Goal: Transaction & Acquisition: Purchase product/service

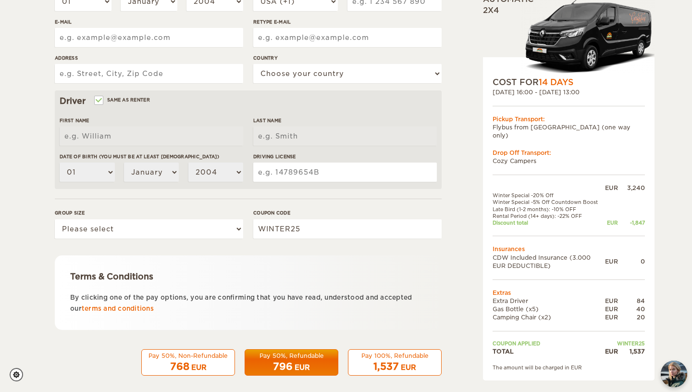
scroll to position [233, 0]
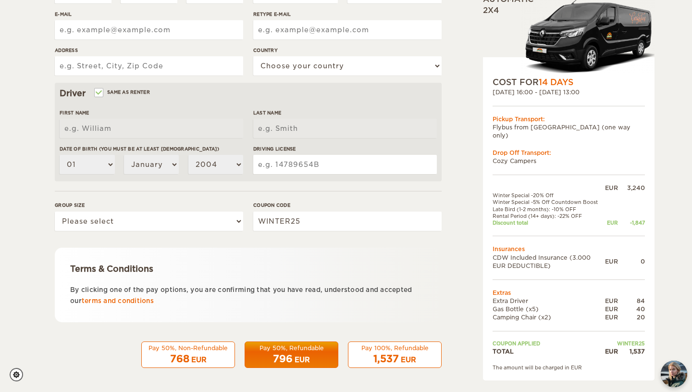
click at [574, 95] on div "[DATE] 16:00 - [DATE] 13:00" at bounding box center [569, 92] width 152 height 8
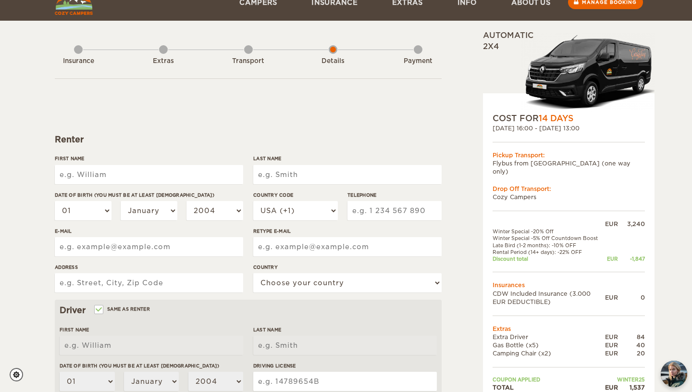
scroll to position [51, 0]
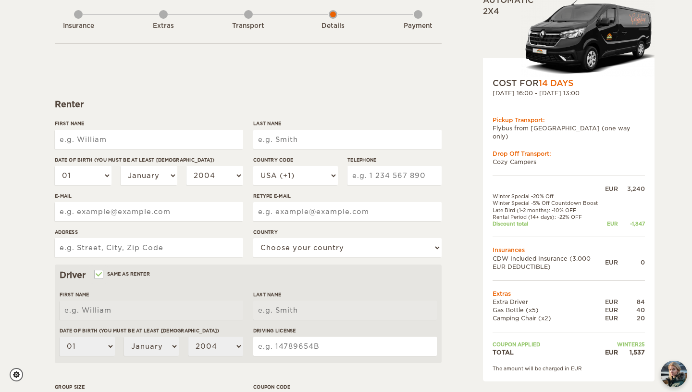
click at [551, 93] on div "[DATE] 16:00 - [DATE] 13:00" at bounding box center [569, 93] width 152 height 8
click at [509, 84] on div "COST FOR 14 Days" at bounding box center [569, 83] width 152 height 12
click at [512, 92] on div "[DATE] 16:00 - [DATE] 13:00" at bounding box center [569, 93] width 152 height 8
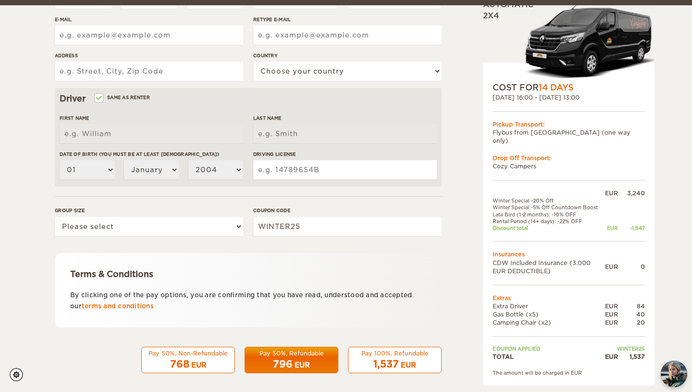
scroll to position [233, 0]
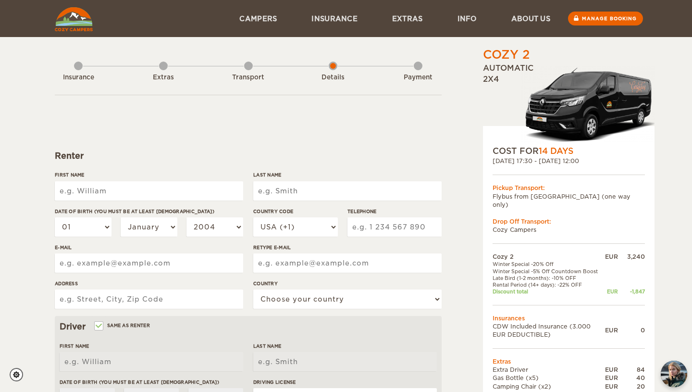
click at [180, 186] on input "First Name" at bounding box center [149, 190] width 188 height 19
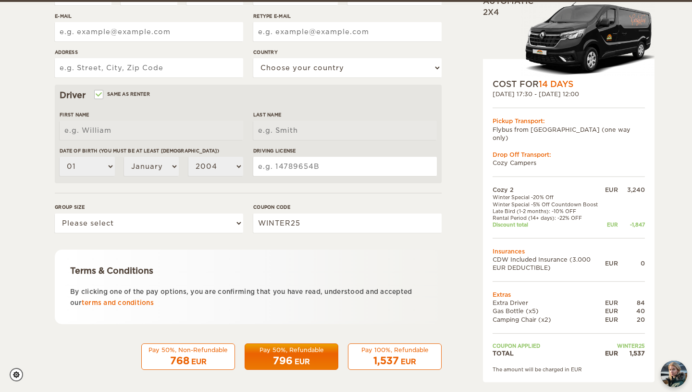
scroll to position [233, 0]
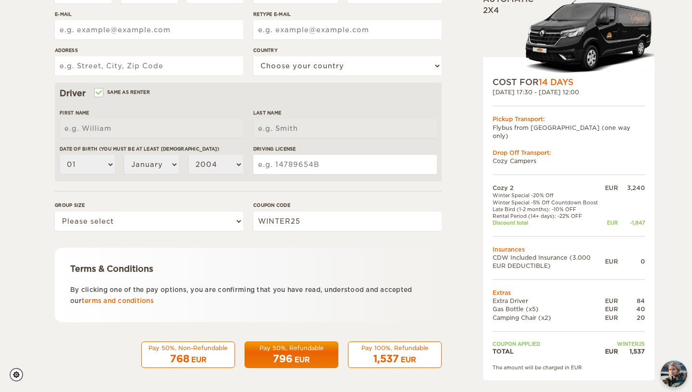
click at [368, 362] on div "1,537 EUR" at bounding box center [394, 359] width 81 height 14
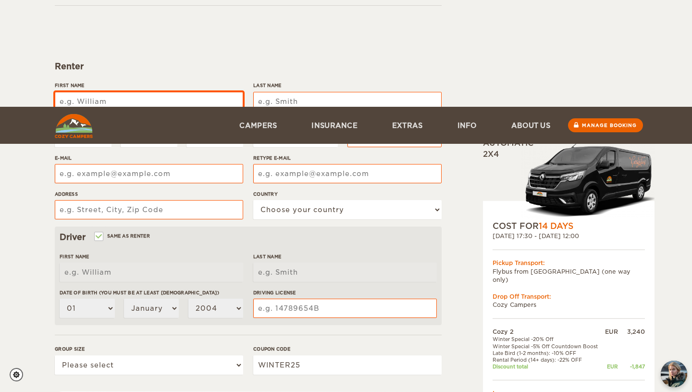
scroll to position [0, 0]
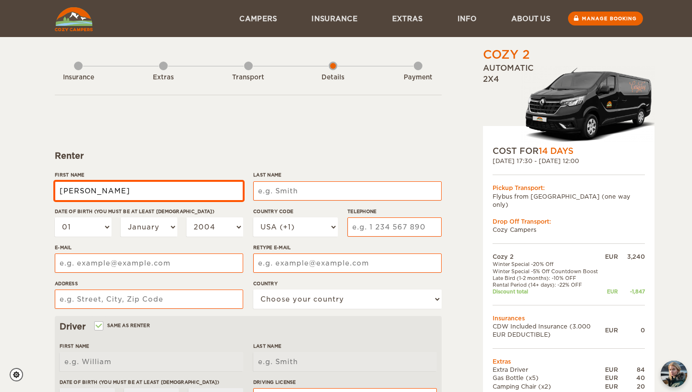
type input "Ida Rigmor Holm"
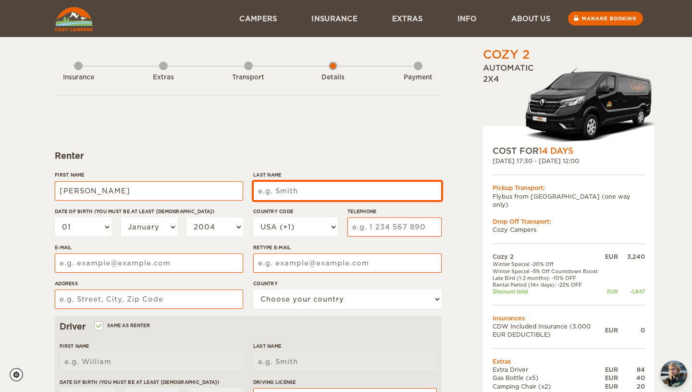
type input "Ida Rigmor Holm"
click at [305, 191] on input "Last Name" at bounding box center [347, 190] width 188 height 19
type input "Soenderby"
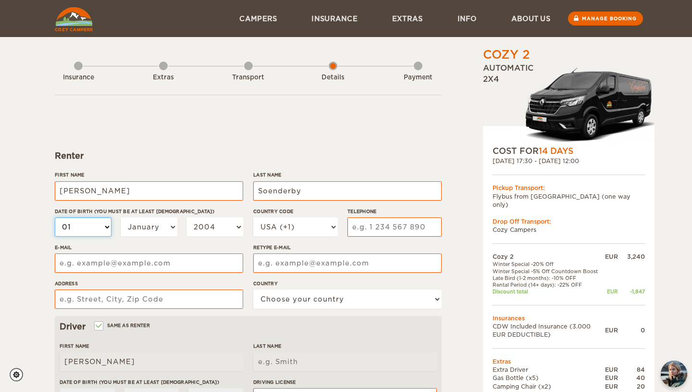
type input "Soenderby"
click at [99, 227] on select "01 02 03 04 05 06 07 08 09 10 11 12 13 14 15 16 17 18 19 20 21 22 23 24 25 26 2…" at bounding box center [83, 226] width 57 height 19
select select "29"
click at [142, 226] on select "January February March April May June July August September October November De…" at bounding box center [149, 226] width 57 height 19
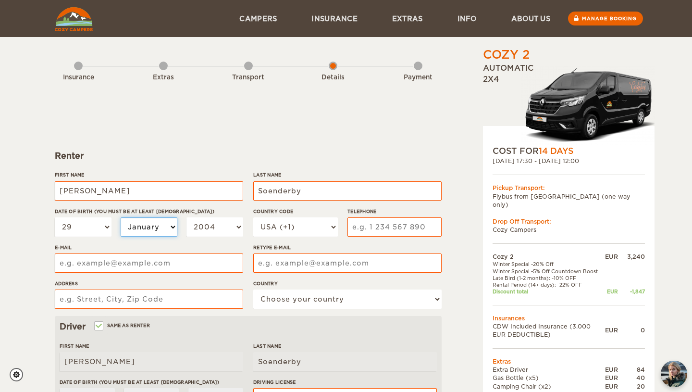
select select "03"
click at [221, 226] on select "2004 2003 2002 2001 2000 1999 1998 1997 1996 1995 1994 1993 1992 1991 1990 1989…" at bounding box center [215, 226] width 57 height 19
select select "2003"
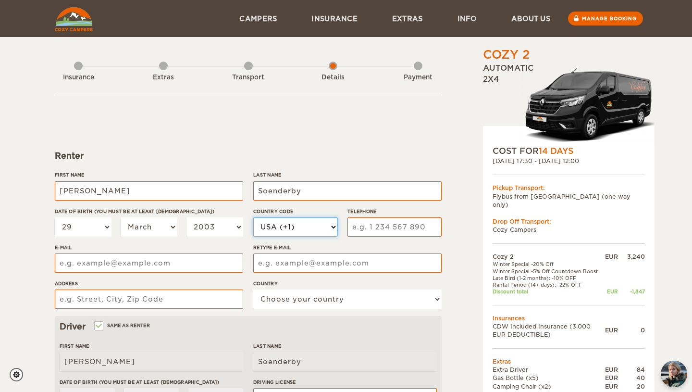
click at [293, 223] on select "USA (+1) UK (+44) Germany (+49) Algeria (+213) Andorra (+376) Angola (+244) Ang…" at bounding box center [295, 226] width 85 height 19
select select "45"
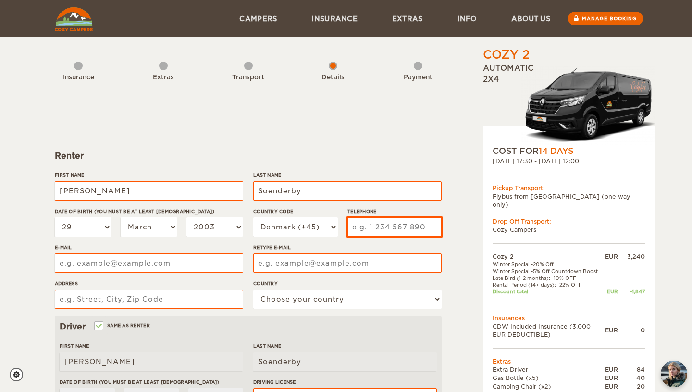
click at [377, 227] on input "Telephone" at bounding box center [395, 226] width 94 height 19
type input "+45 29718100"
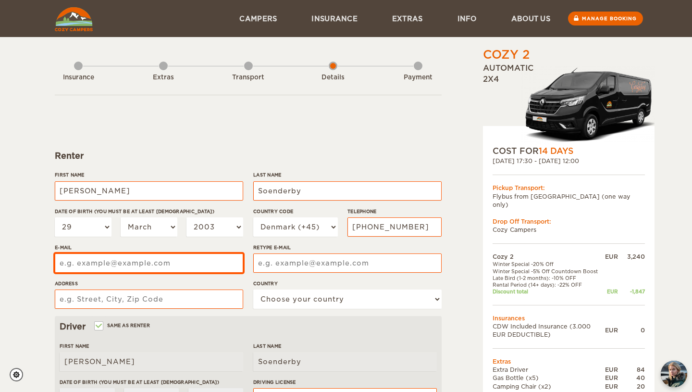
click at [175, 268] on input "E-mail" at bounding box center [149, 262] width 188 height 19
type input "ida@soenderby.net"
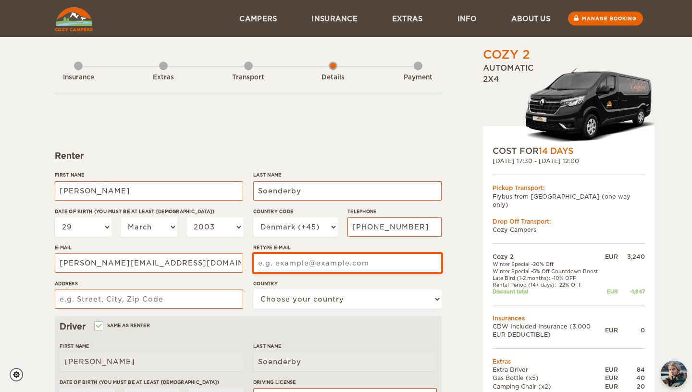
click at [304, 267] on input "Retype E-mail" at bounding box center [347, 262] width 188 height 19
type input "ida@soenderby.net"
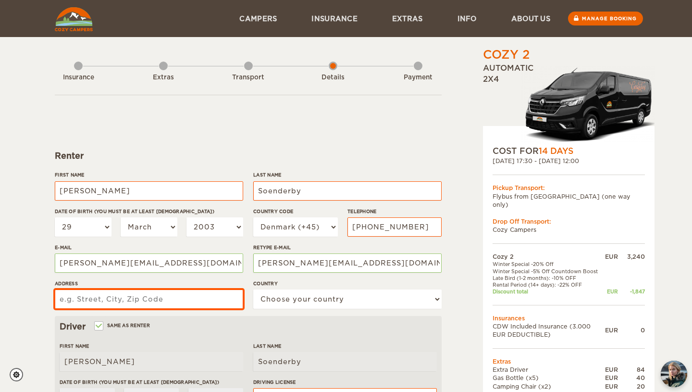
click at [196, 297] on input "Address" at bounding box center [149, 298] width 188 height 19
type input "Tåstrupvej 122"
select select "56"
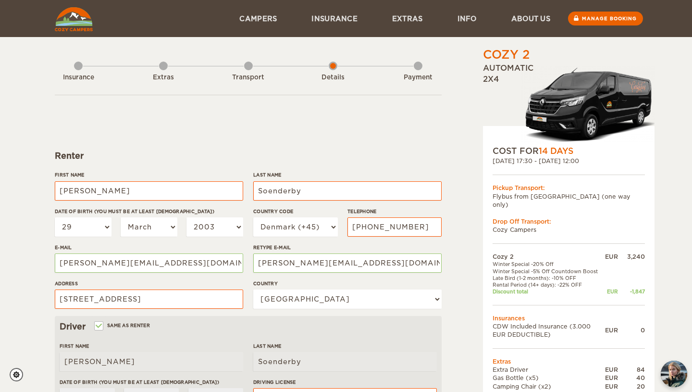
click at [241, 281] on label"] "Address" at bounding box center [149, 283] width 188 height 7
click at [241, 289] on input "Tåstrupvej 122" at bounding box center [149, 298] width 188 height 19
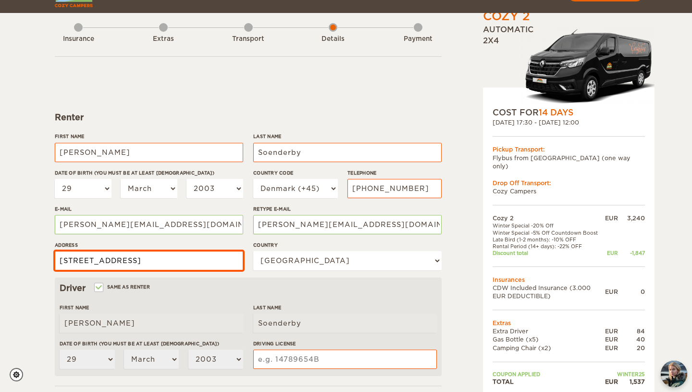
scroll to position [57, 0]
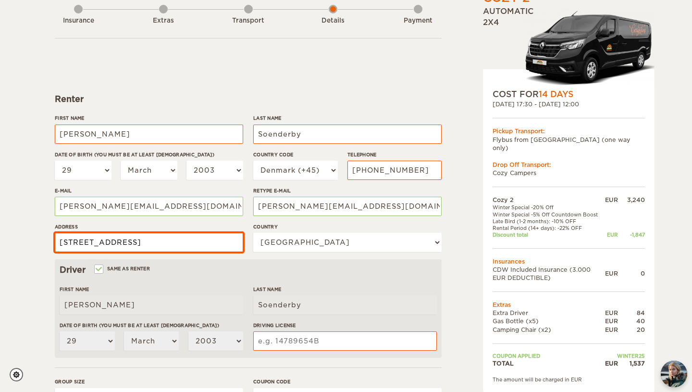
click at [211, 243] on input "Tåstrupvej 122" at bounding box center [149, 242] width 188 height 19
type input "Tåstrupvej 122, 8462 Harlev J"
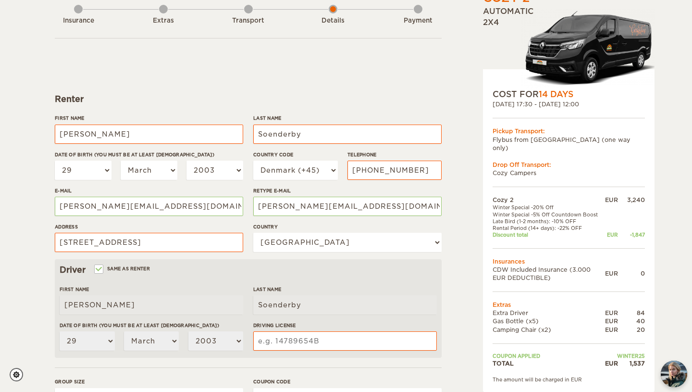
click at [247, 231] on div "First Name Ida Rigmor Holm Last Name Soenderby Date of birth (You must be at le…" at bounding box center [248, 186] width 387 height 145
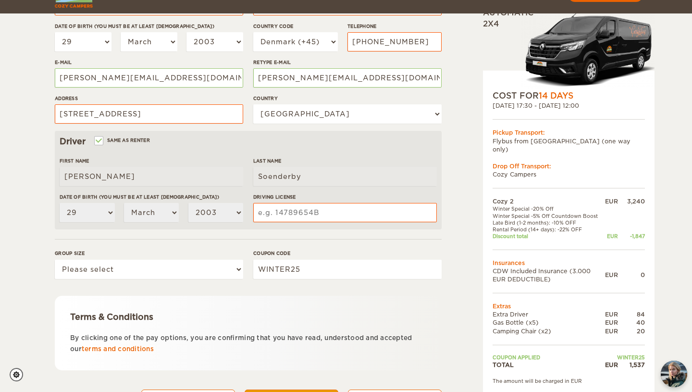
scroll to position [176, 0]
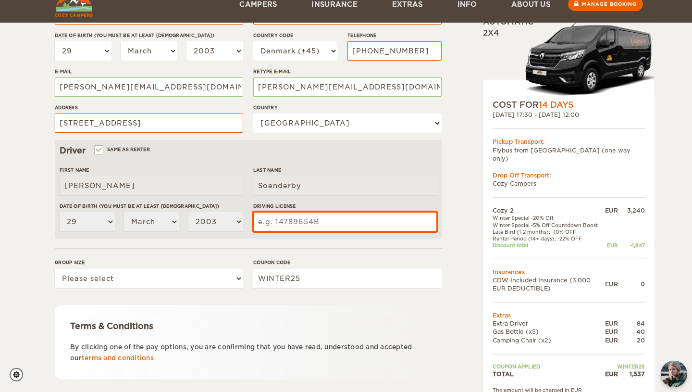
click at [275, 219] on input "Driving License" at bounding box center [345, 221] width 184 height 19
type input "36114706"
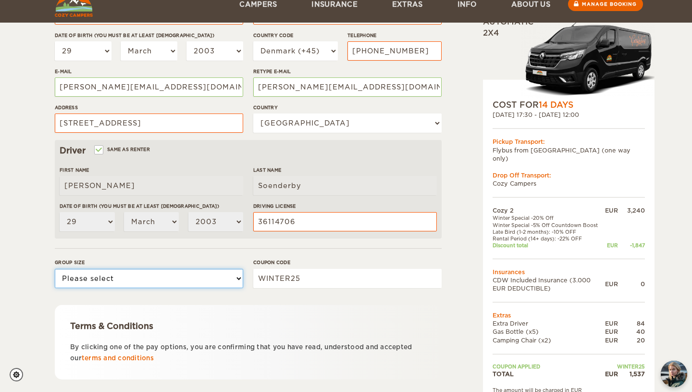
click at [188, 272] on select "Please select 1 2" at bounding box center [149, 278] width 188 height 19
select select "2"
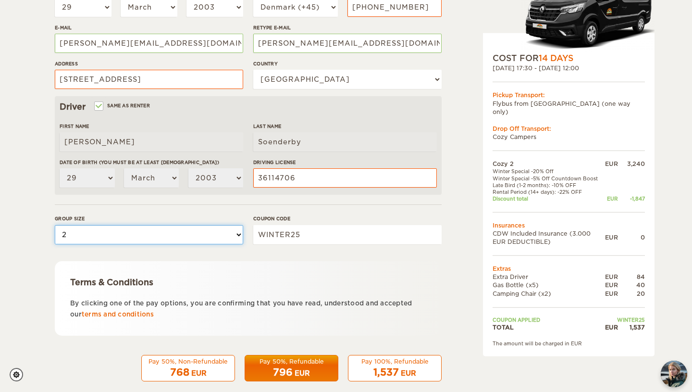
scroll to position [233, 0]
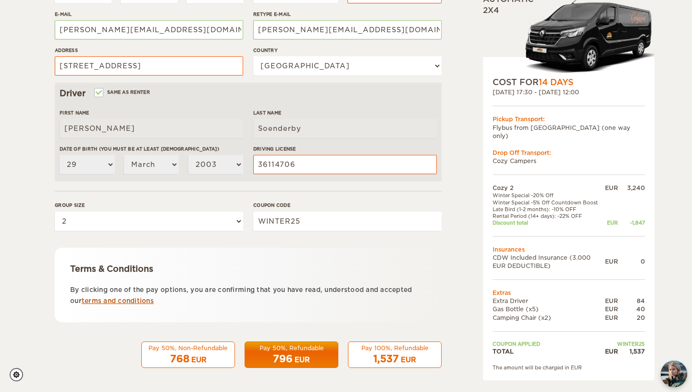
click at [117, 301] on link "terms and conditions" at bounding box center [118, 300] width 72 height 7
drag, startPoint x: 409, startPoint y: 346, endPoint x: 419, endPoint y: 308, distance: 39.3
click at [419, 308] on form "Renter First Name Ida Rigmor Holm Last Name Soenderby Date of birth (You must b…" at bounding box center [248, 115] width 387 height 506
click at [443, 128] on div "Cozy 2 Expand Collapse Total 1,537 EUR Automatic 2x4 COST FOR 14 Days 07. Oct 2…" at bounding box center [346, 97] width 583 height 569
click at [414, 364] on div "EUR" at bounding box center [408, 360] width 15 height 10
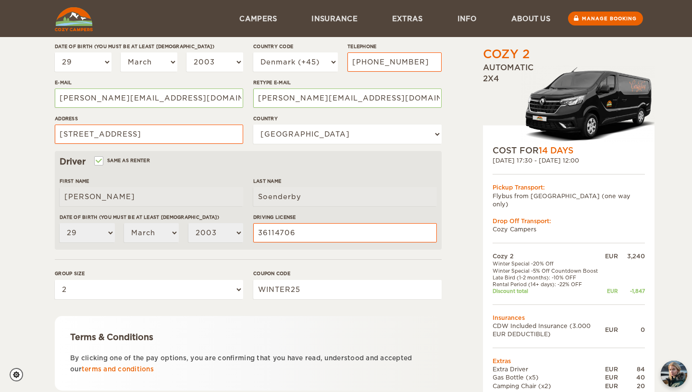
scroll to position [166, 0]
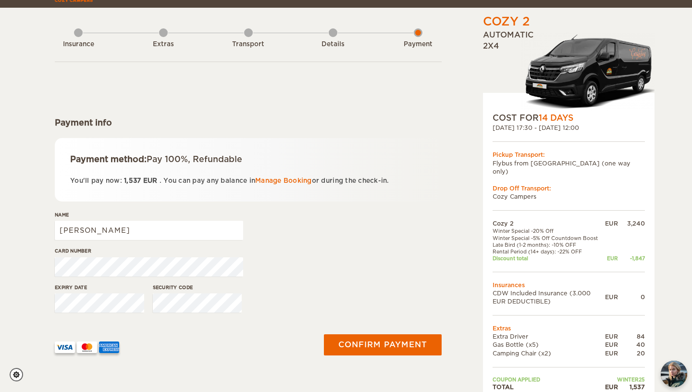
scroll to position [36, 0]
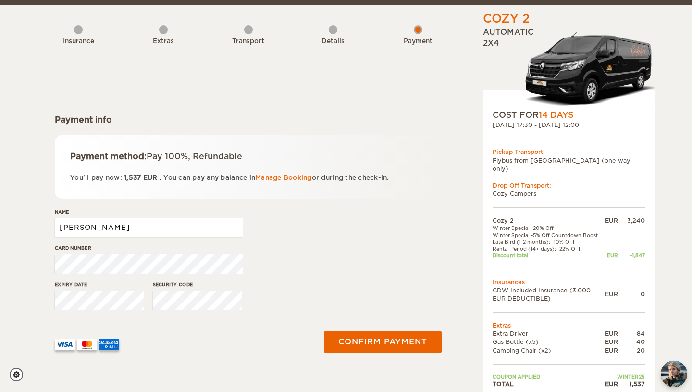
click at [216, 230] on input "Ida Rigmor Holm" at bounding box center [149, 227] width 188 height 19
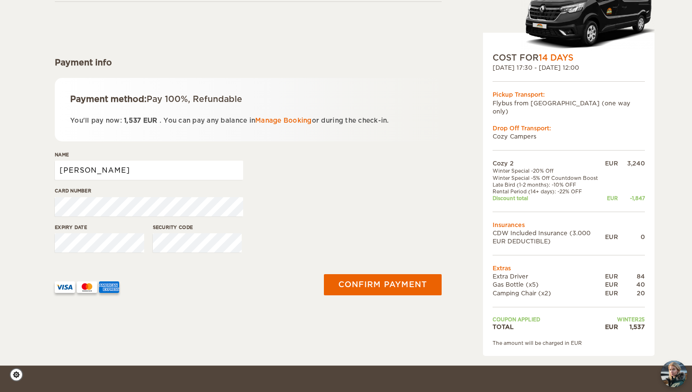
scroll to position [94, 0]
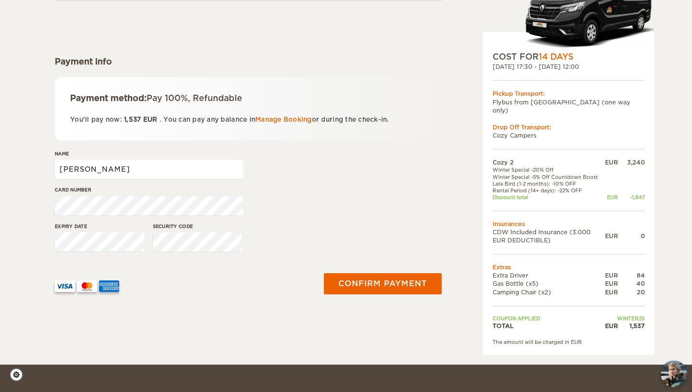
click at [145, 169] on input "Ida Rigmor Holm Soenderby" at bounding box center [149, 169] width 188 height 19
type input "Ida Rigmor Holm Sønderby"
click at [121, 221] on div "Card number" at bounding box center [149, 204] width 188 height 36
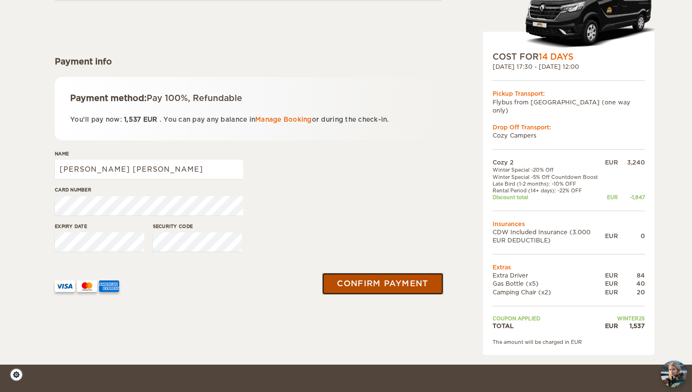
click at [333, 280] on button "Confirm payment" at bounding box center [382, 284] width 121 height 22
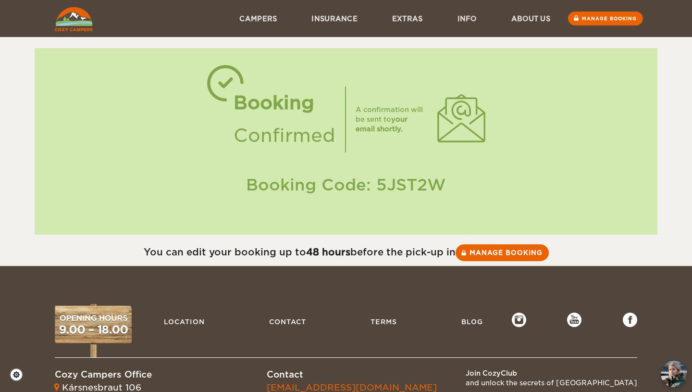
click at [336, 69] on div "Booking Confirmed A confirmation will be sent to your email shortly. Booking Co…" at bounding box center [346, 141] width 623 height 187
